Goal: Transaction & Acquisition: Book appointment/travel/reservation

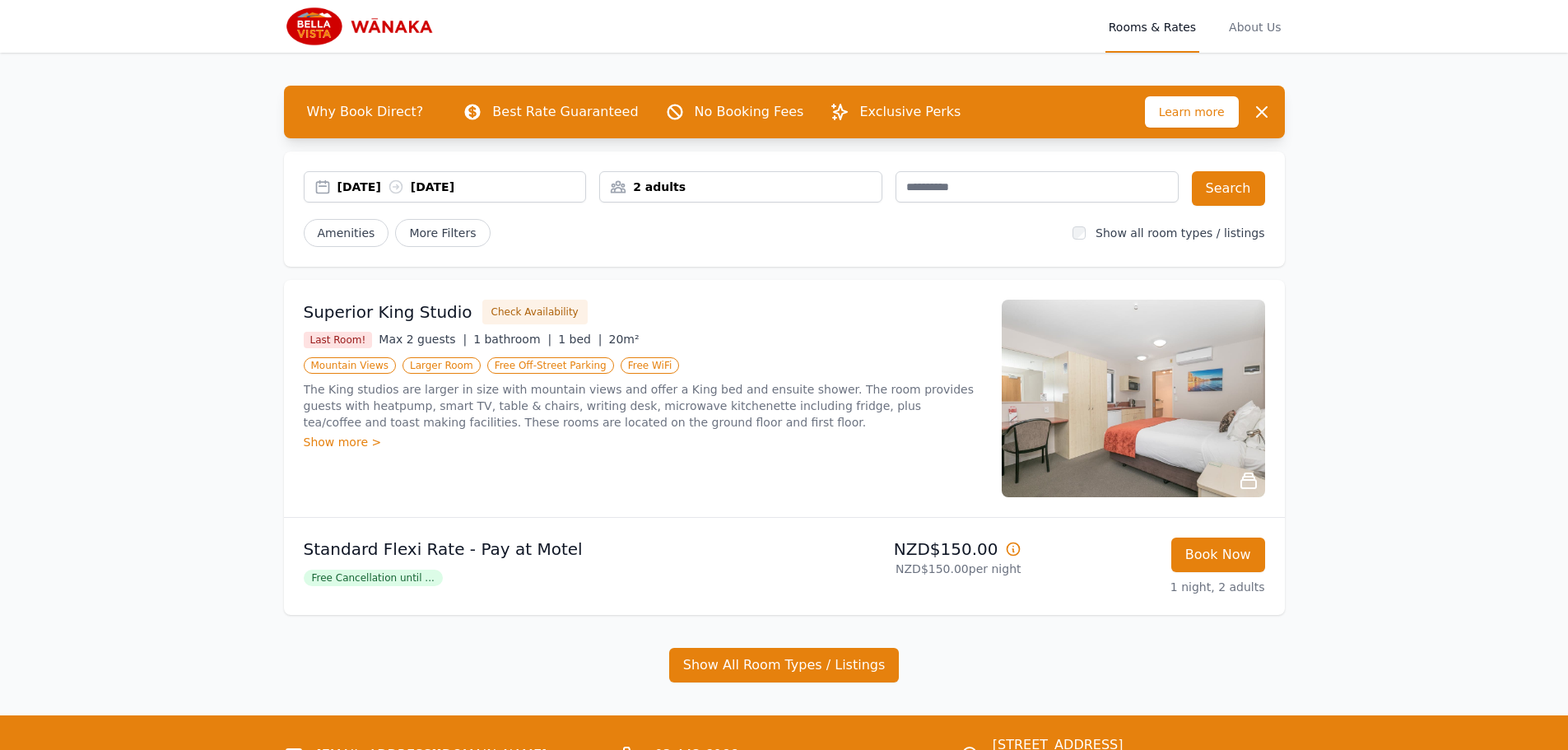
click at [394, 194] on div "[DATE] [DATE]" at bounding box center [462, 186] width 248 height 16
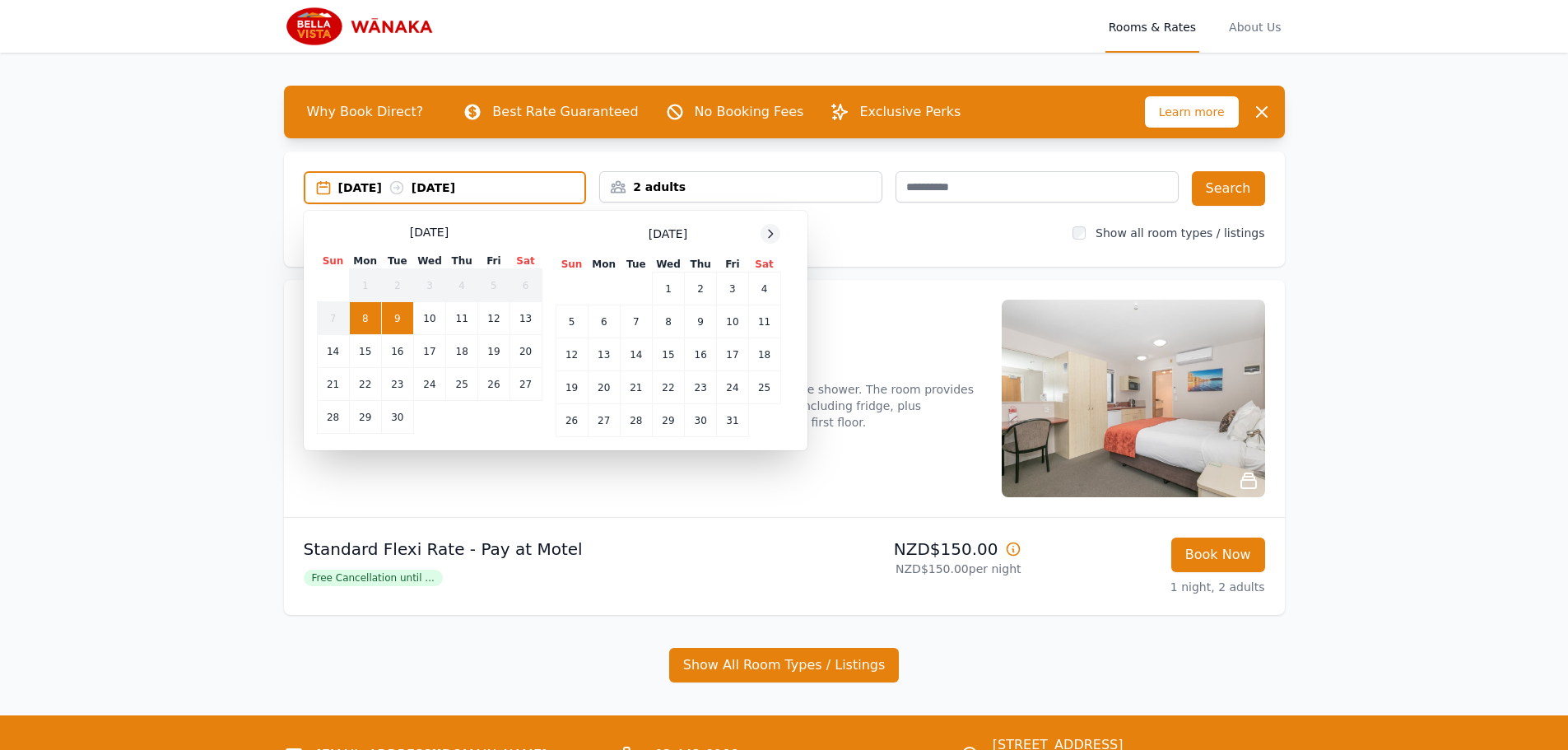
click at [770, 232] on icon at bounding box center [770, 233] width 13 height 13
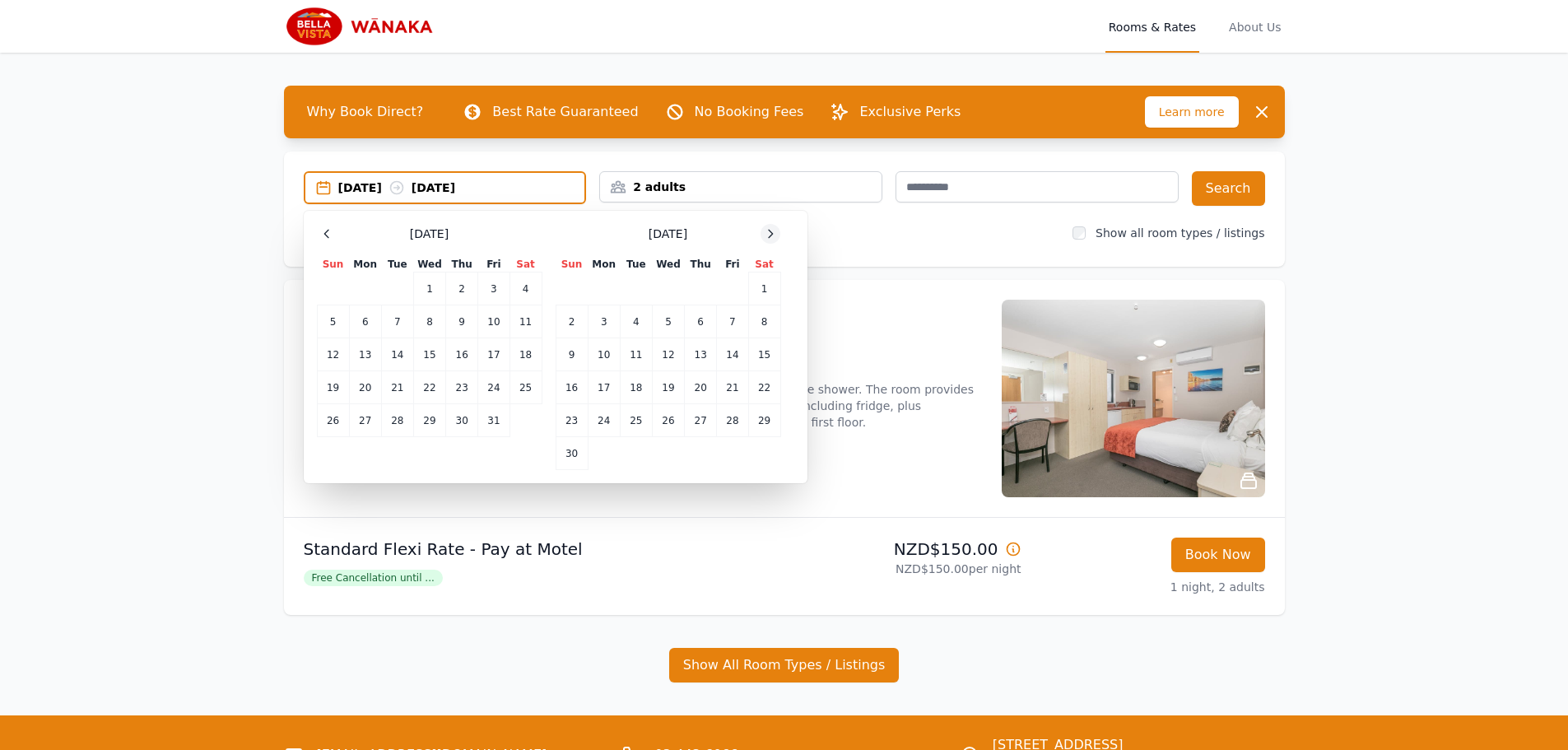
click at [770, 232] on icon at bounding box center [770, 233] width 13 height 13
click at [737, 389] on td "26" at bounding box center [732, 388] width 31 height 33
click at [642, 427] on td "30" at bounding box center [636, 420] width 32 height 33
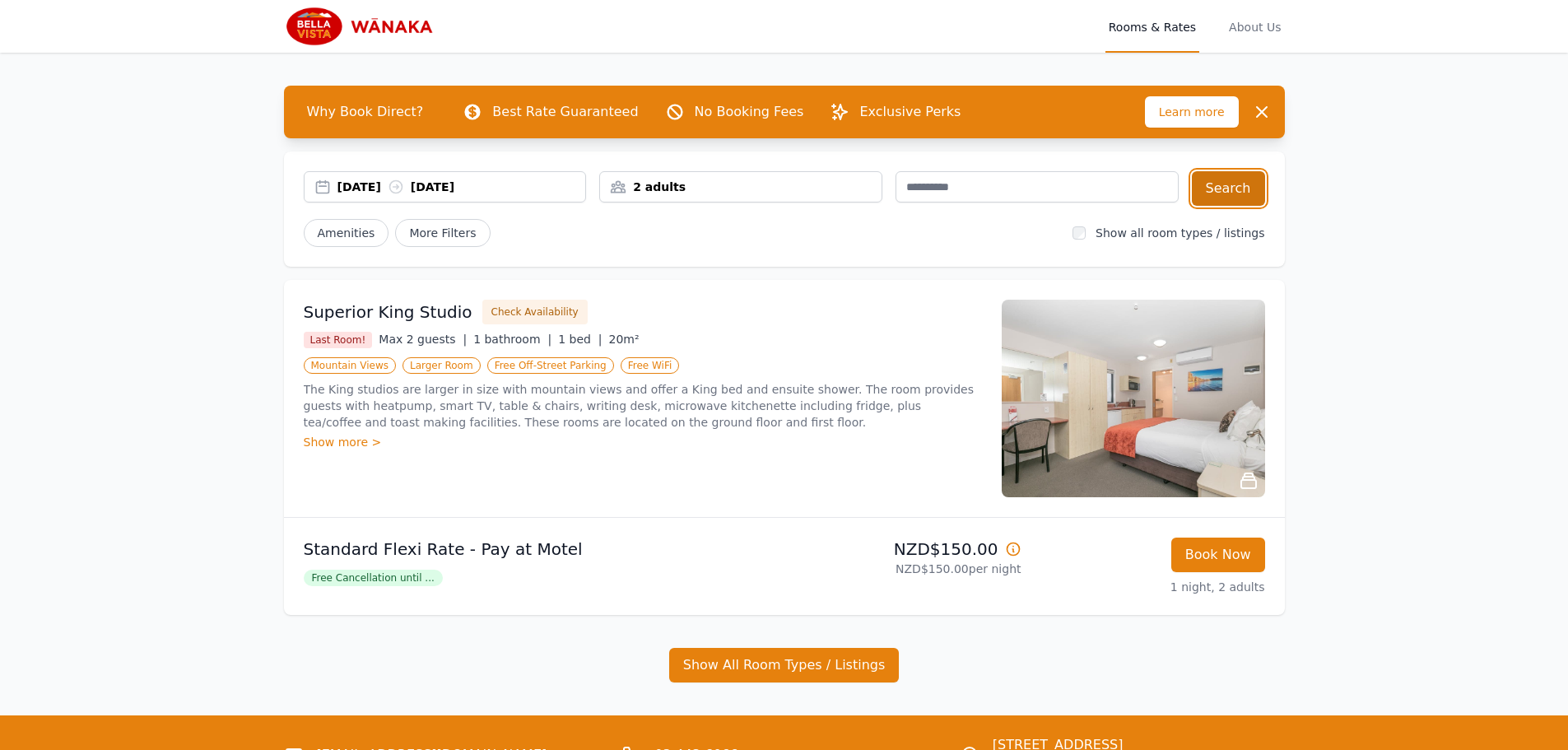
click at [1237, 180] on button "Search" at bounding box center [1229, 188] width 73 height 35
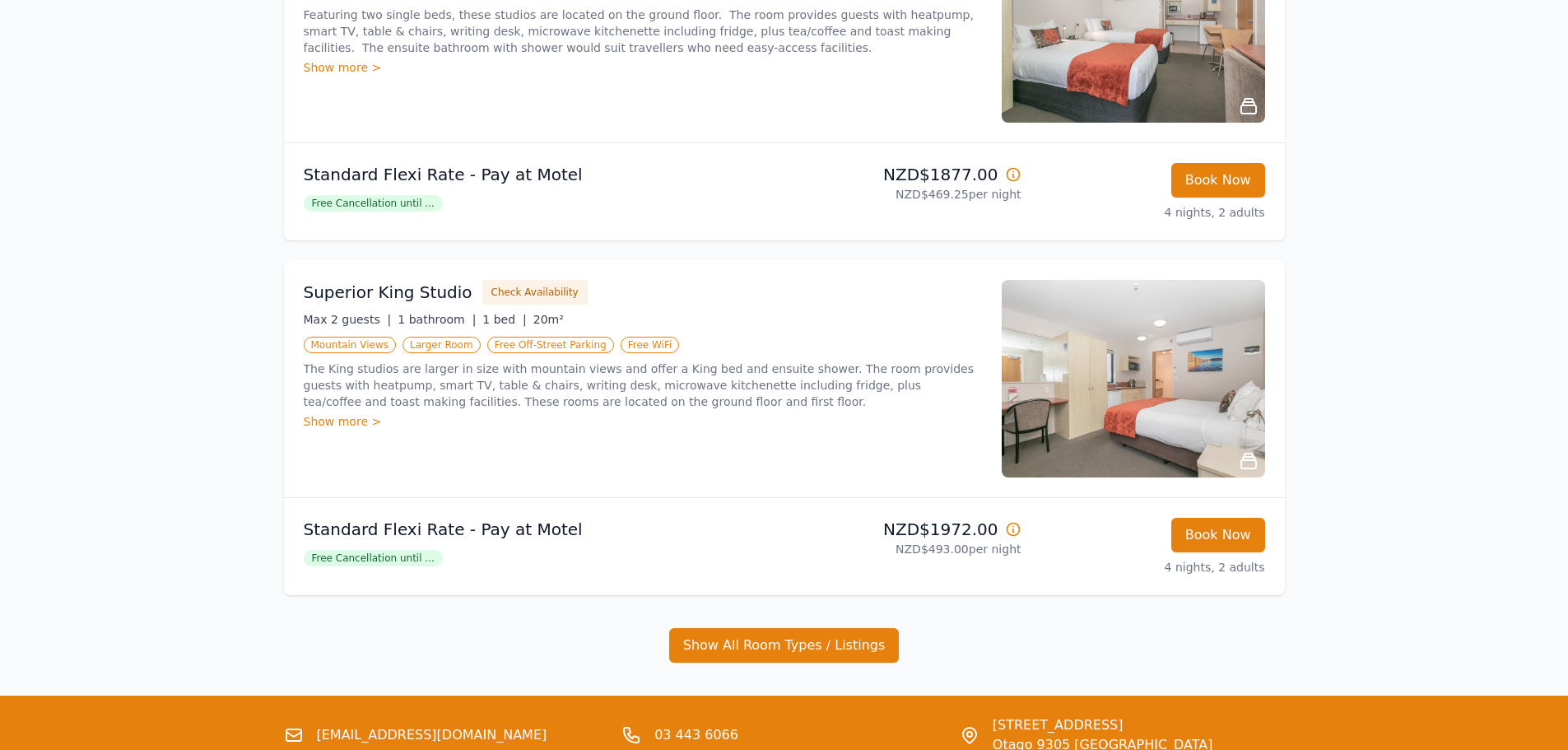
scroll to position [823, 0]
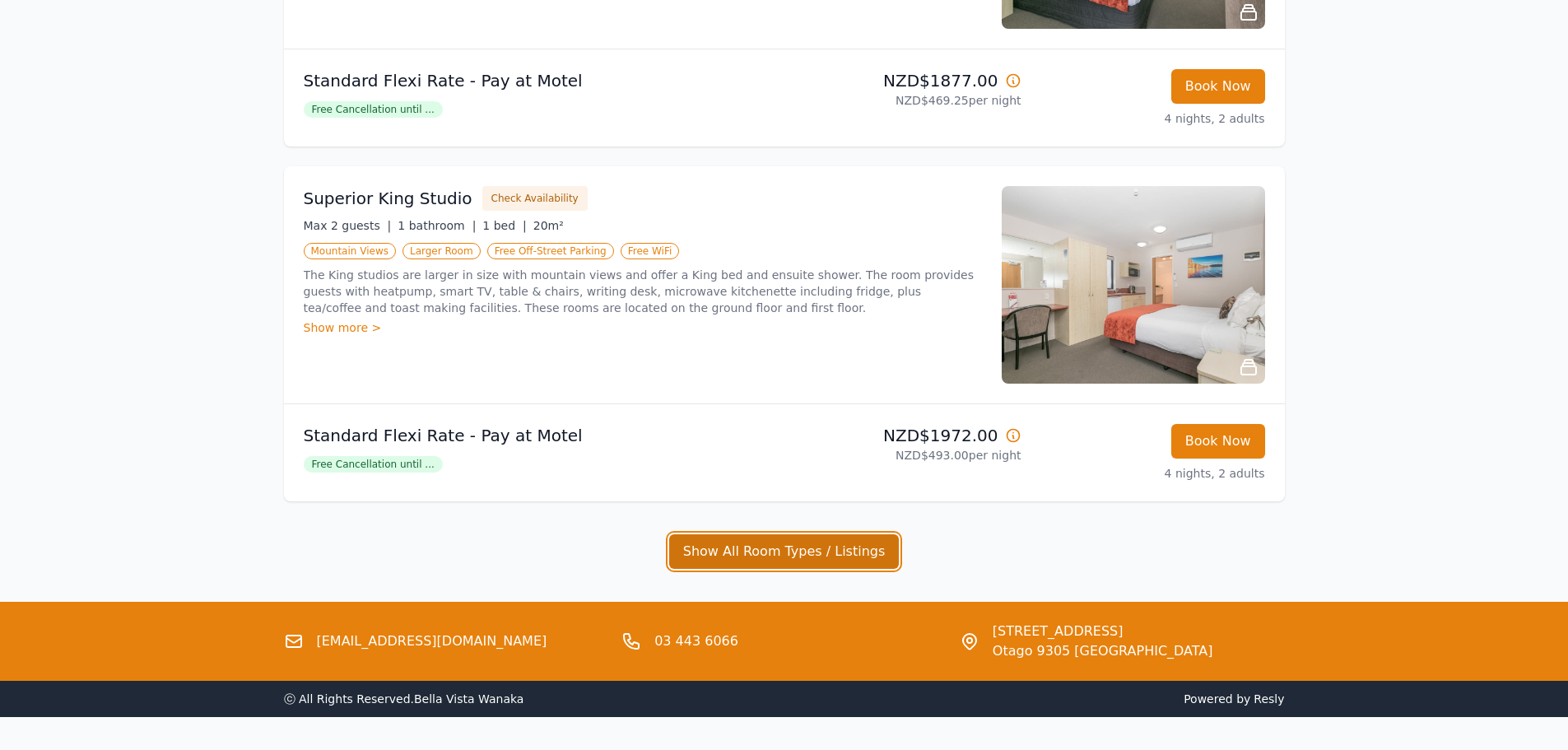
click at [804, 555] on button "Show All Room Types / Listings" at bounding box center [784, 551] width 230 height 35
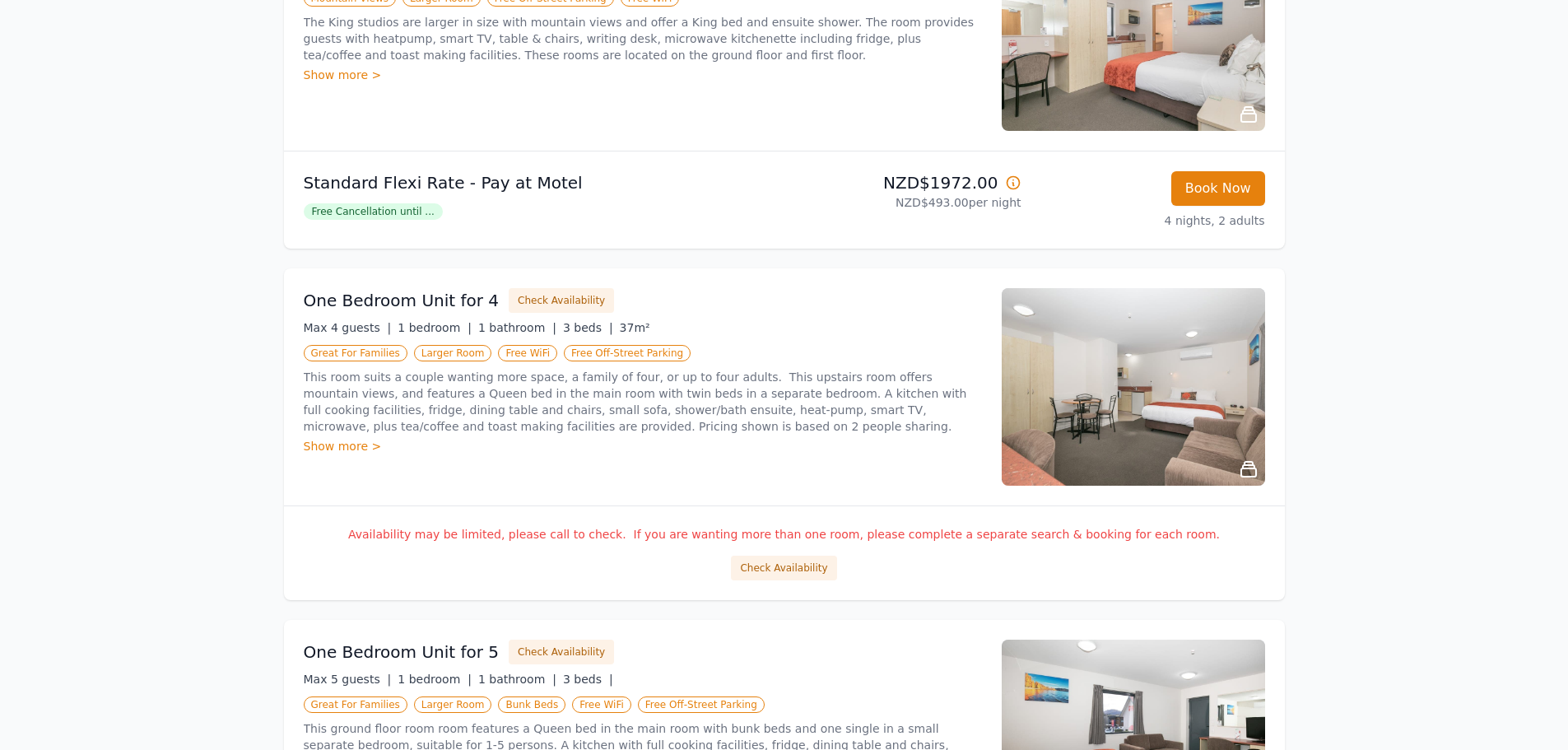
scroll to position [906, 0]
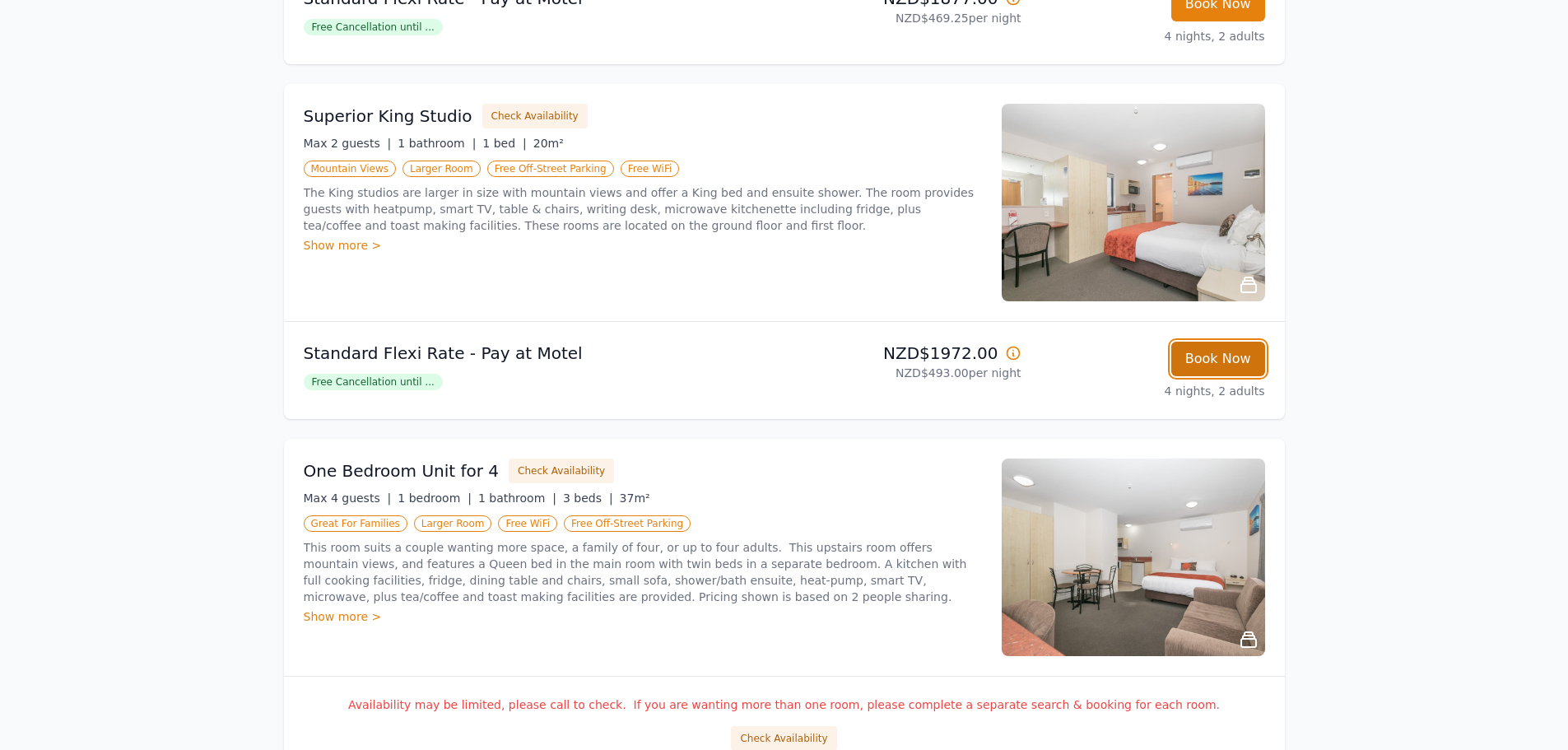
click at [1213, 364] on button "Book Now" at bounding box center [1219, 359] width 94 height 35
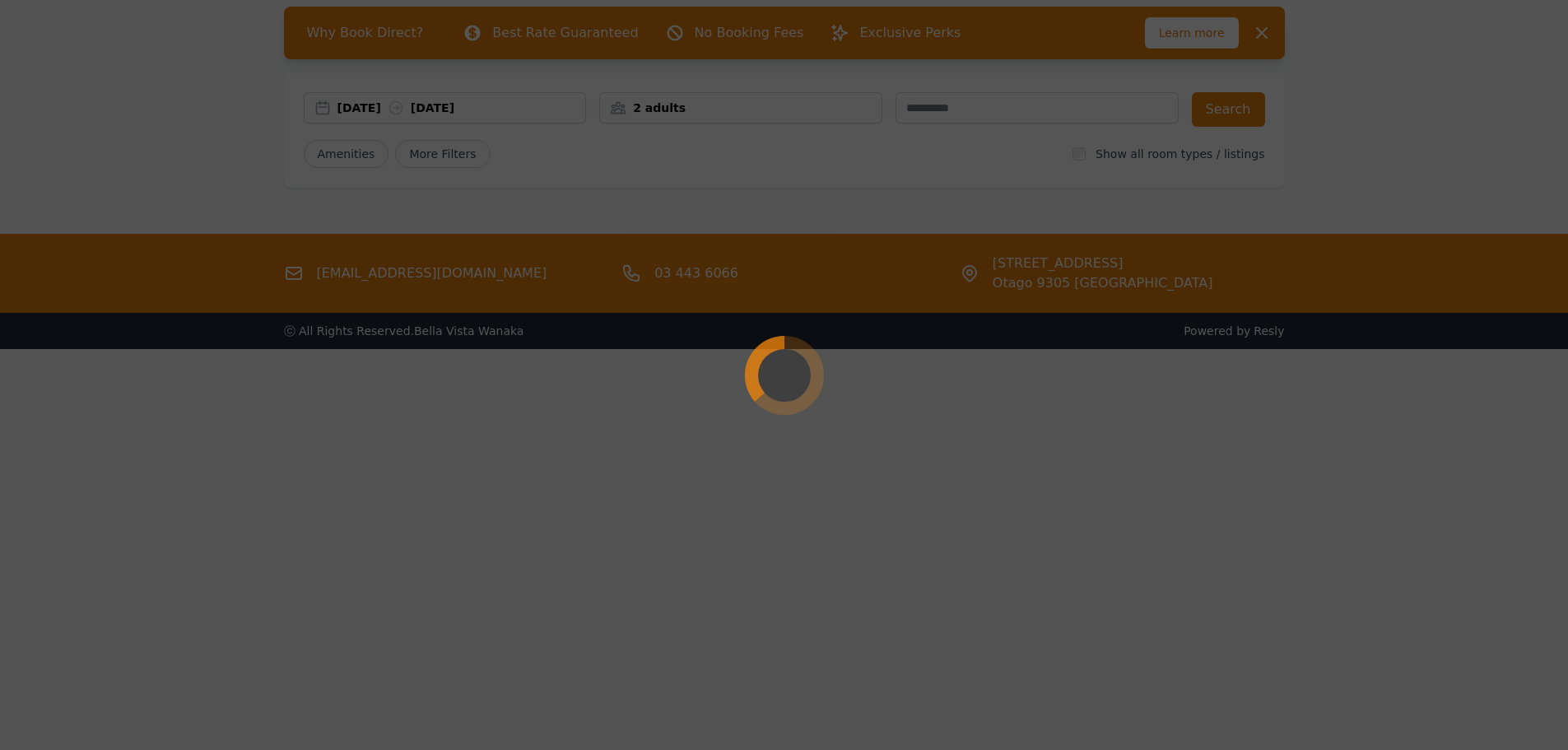
scroll to position [79, 0]
select select "**"
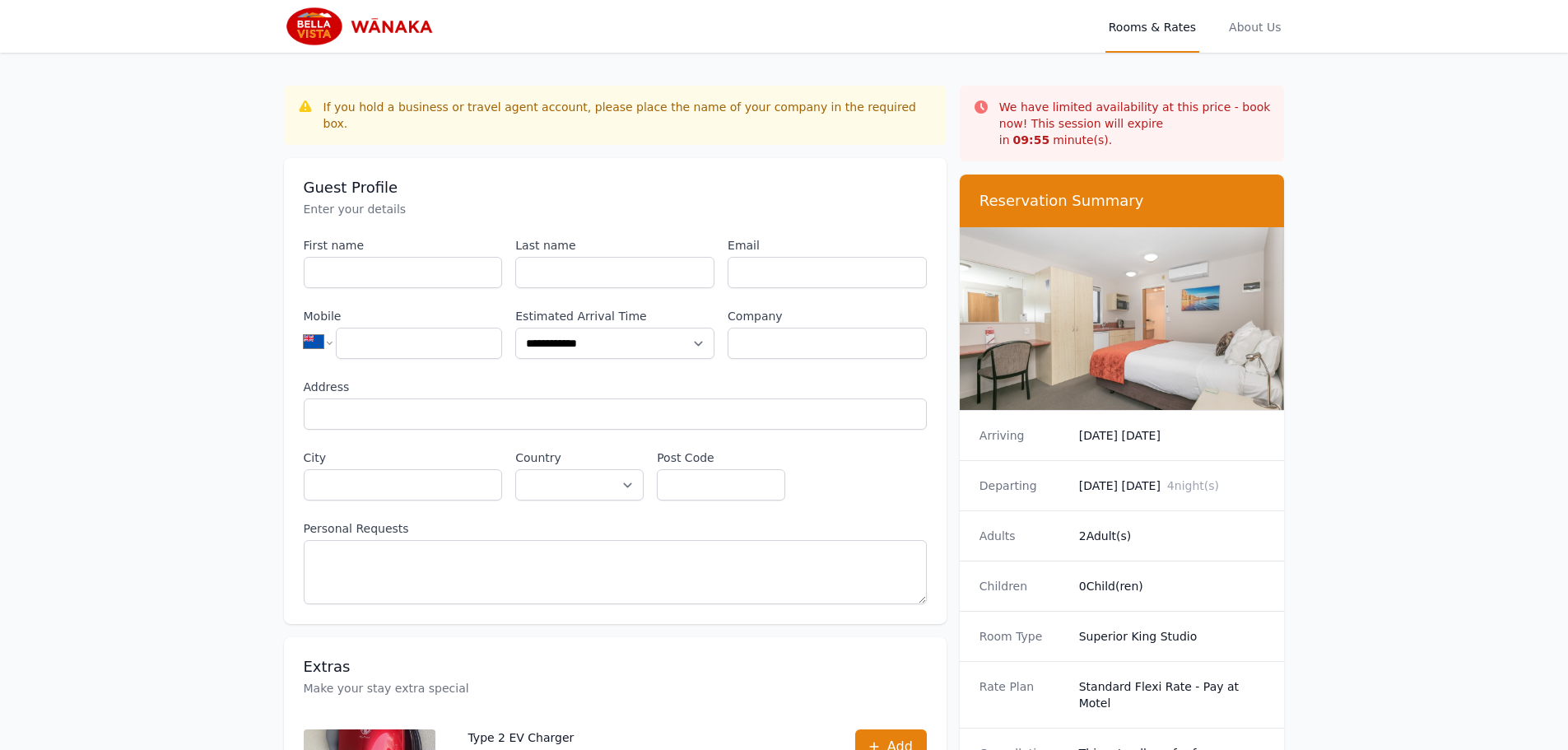
scroll to position [79, 0]
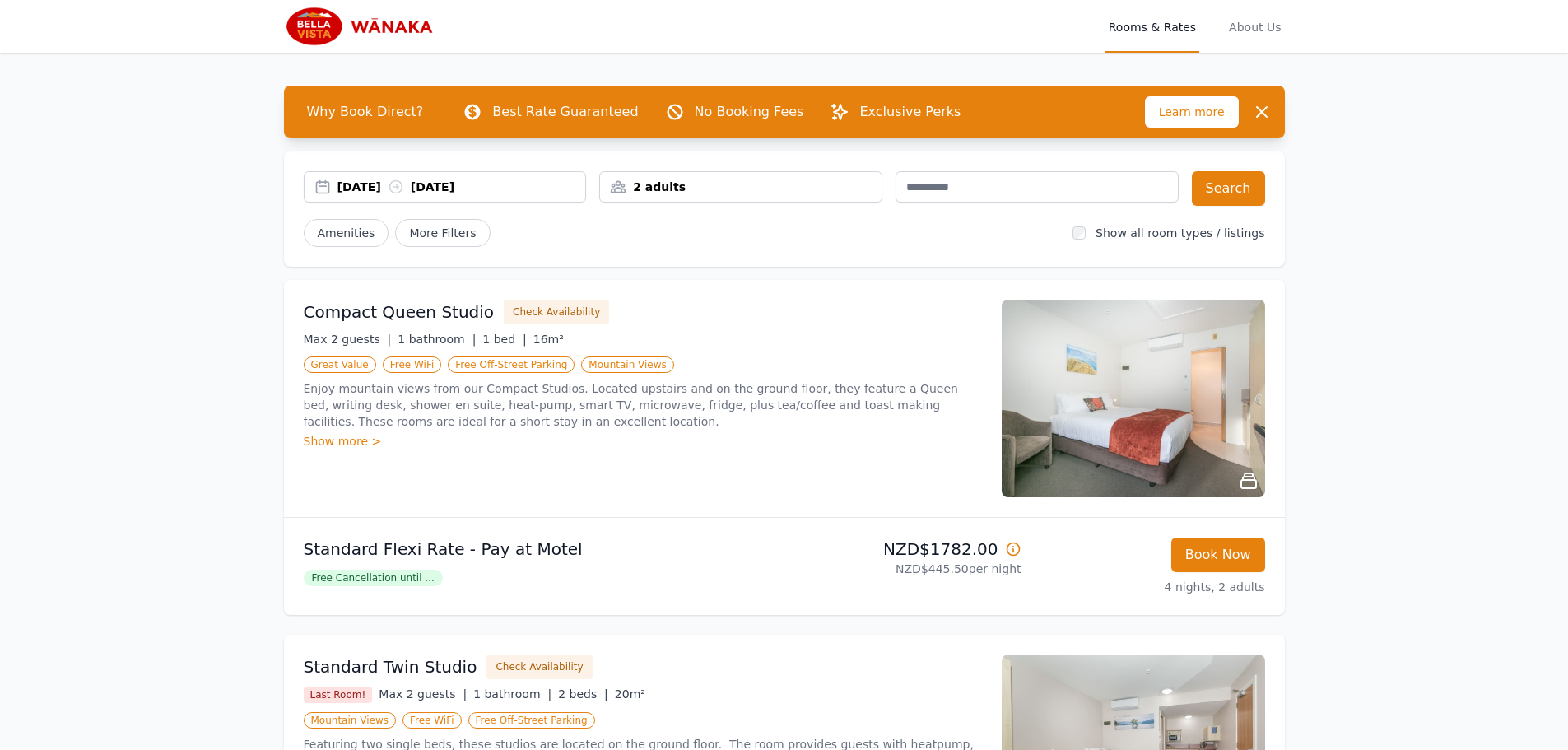
click at [692, 188] on div "2 adults" at bounding box center [741, 186] width 281 height 16
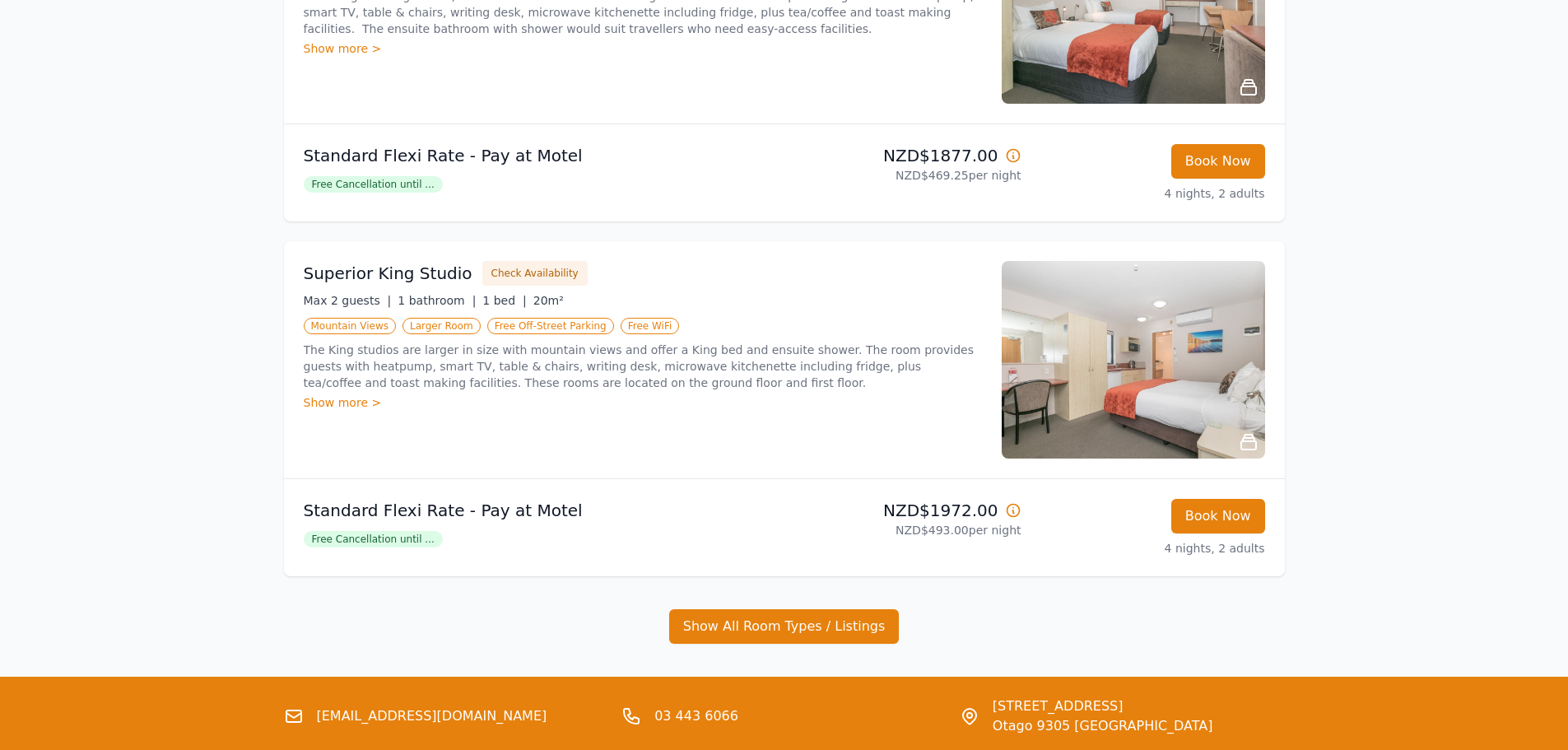
scroll to position [869, 0]
